Goal: Information Seeking & Learning: Learn about a topic

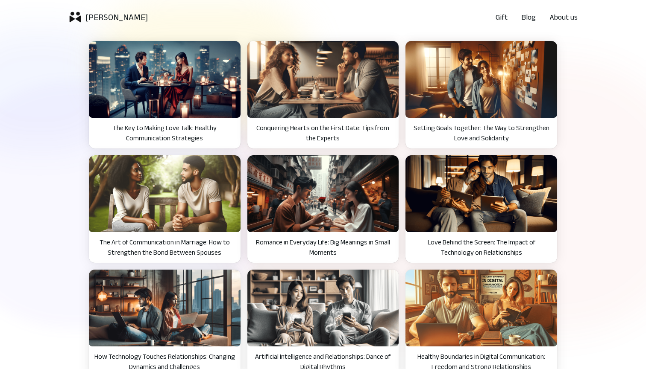
click at [502, 15] on p "Gift" at bounding box center [502, 17] width 12 height 12
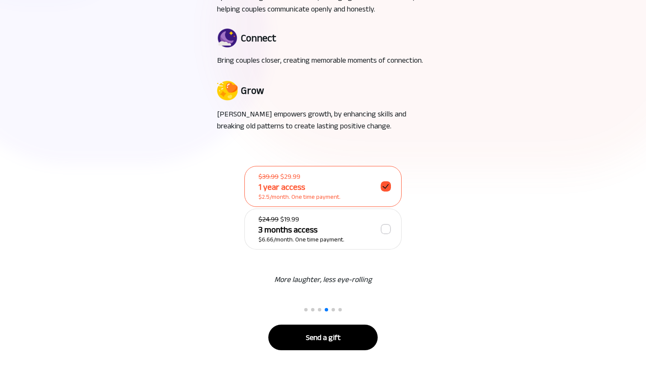
scroll to position [164, 0]
click at [320, 311] on span at bounding box center [319, 309] width 3 height 3
click at [314, 311] on span at bounding box center [312, 309] width 3 height 3
click at [306, 311] on span at bounding box center [305, 309] width 3 height 3
click at [326, 311] on span at bounding box center [326, 309] width 3 height 3
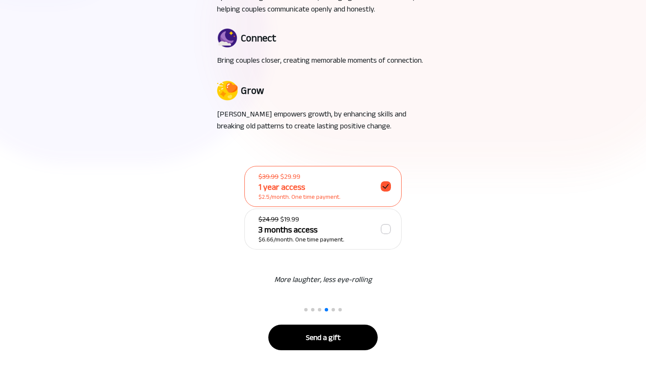
click at [332, 310] on span at bounding box center [332, 309] width 3 height 3
click at [339, 312] on span at bounding box center [339, 309] width 3 height 3
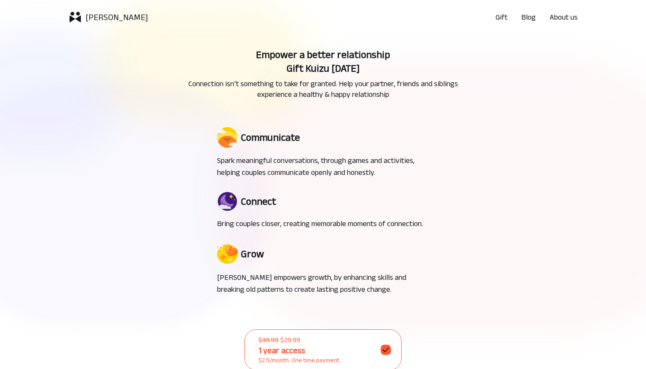
scroll to position [0, 0]
click at [526, 20] on p "Blog" at bounding box center [528, 17] width 15 height 12
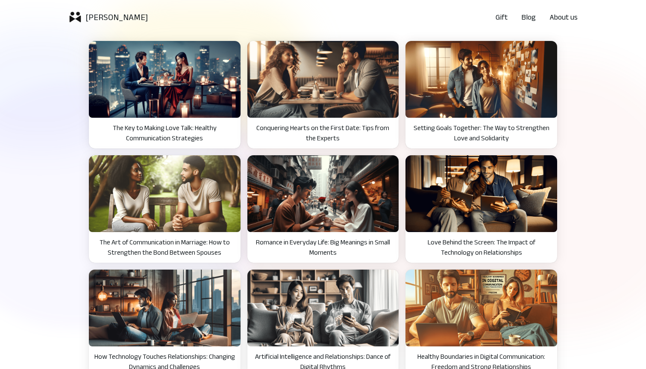
click at [569, 18] on p "About us" at bounding box center [563, 17] width 28 height 12
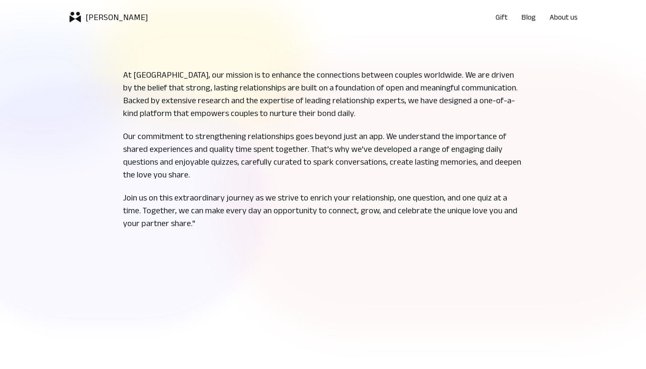
click at [531, 16] on p "Blog" at bounding box center [528, 17] width 15 height 12
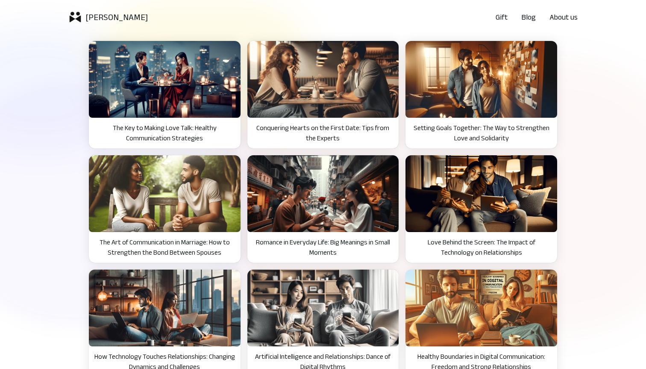
click at [367, 114] on img "button" at bounding box center [323, 79] width 152 height 77
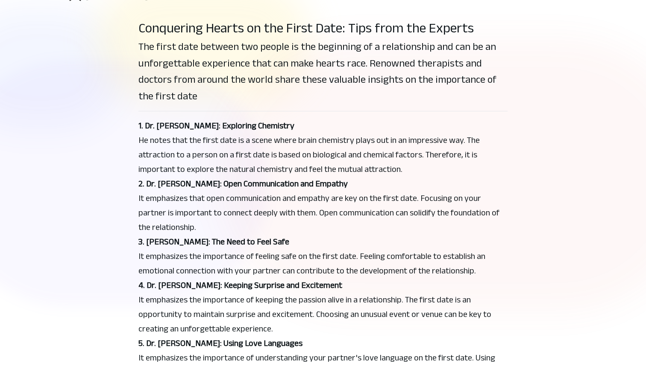
scroll to position [22, 0]
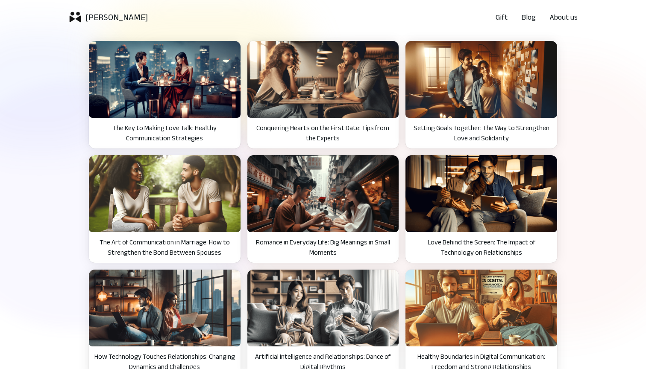
click at [315, 240] on p "Romance in Everyday Life: Big Meanings in Small Moments" at bounding box center [322, 248] width 141 height 21
click at [99, 20] on p "[PERSON_NAME]" at bounding box center [116, 17] width 62 height 12
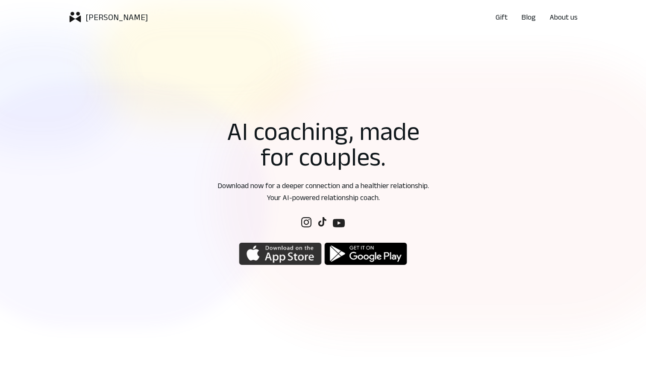
click at [287, 258] on img "button" at bounding box center [280, 254] width 83 height 24
